Goal: Information Seeking & Learning: Learn about a topic

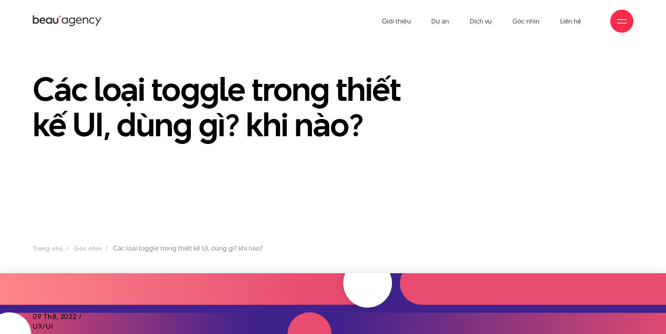
click at [171, 91] on h1 "Các loại toggle trong thiết kế UI, dùng gì? khi nào?" at bounding box center [230, 106] width 394 height 71
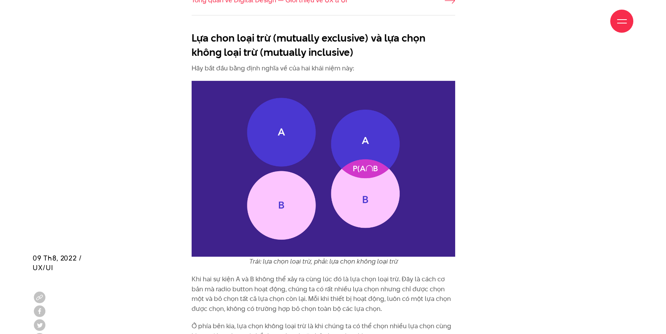
scroll to position [1128, 0]
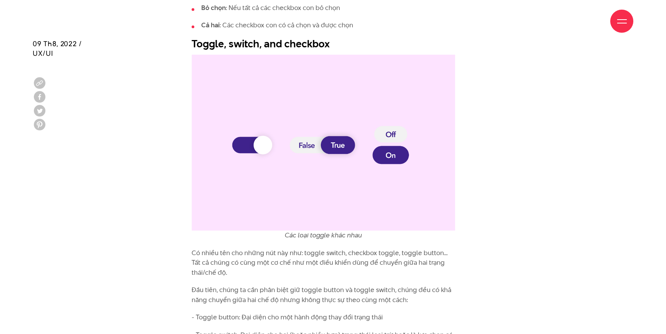
click at [206, 42] on div "Giới thiệu Dự án Dịch vụ Góc nhìn Liên hệ" at bounding box center [333, 21] width 601 height 42
drag, startPoint x: 287, startPoint y: 76, endPoint x: 276, endPoint y: 66, distance: 15.5
click at [287, 76] on img at bounding box center [324, 143] width 264 height 176
click at [255, 41] on div "Giới thiệu Dự án Dịch vụ Góc nhìn Liên hệ" at bounding box center [333, 21] width 601 height 42
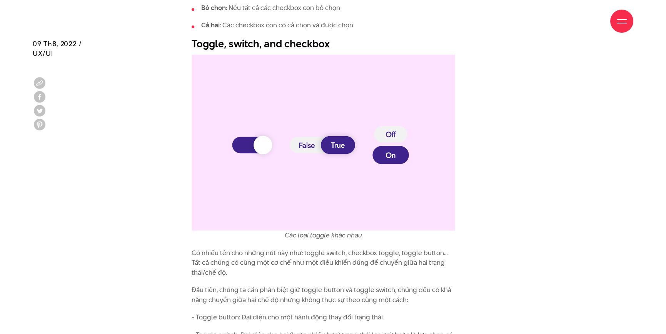
click at [255, 41] on div "Giới thiệu Dự án Dịch vụ Góc nhìn Liên hệ" at bounding box center [333, 21] width 601 height 42
drag, startPoint x: 344, startPoint y: 260, endPoint x: 317, endPoint y: 251, distance: 28.3
click at [341, 258] on p "Có nhiều tên cho những nút này như: toggle switch, checkbox toggle, toggle butt…" at bounding box center [324, 263] width 264 height 30
drag, startPoint x: 301, startPoint y: 251, endPoint x: 342, endPoint y: 252, distance: 40.4
click at [342, 252] on p "Có nhiều tên cho những nút này như: toggle switch, checkbox toggle, toggle butt…" at bounding box center [324, 263] width 264 height 30
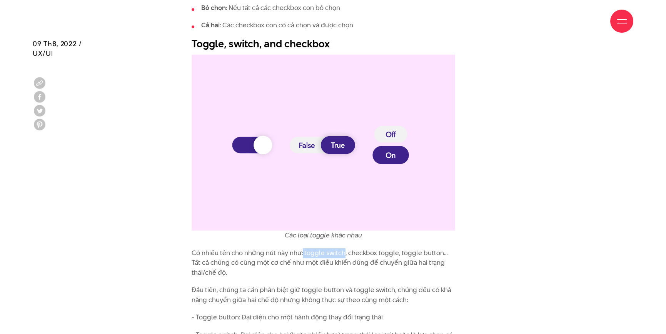
copy p "toggle switch"
